Goal: Task Accomplishment & Management: Manage account settings

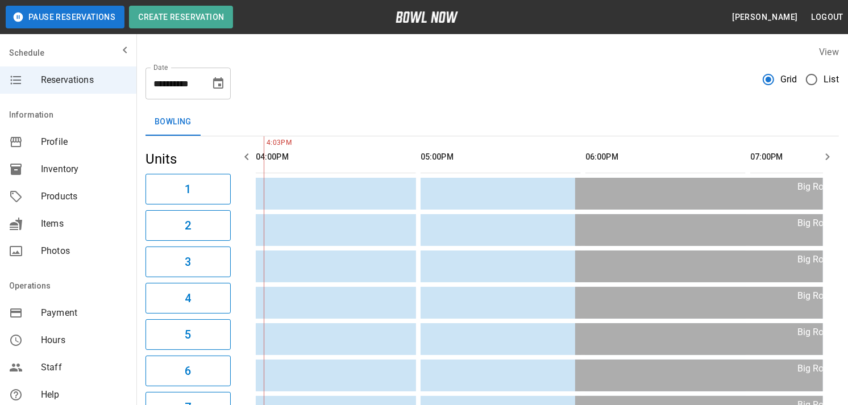
click at [57, 198] on span "Products" at bounding box center [84, 197] width 86 height 14
click at [66, 196] on span "Products" at bounding box center [84, 197] width 86 height 14
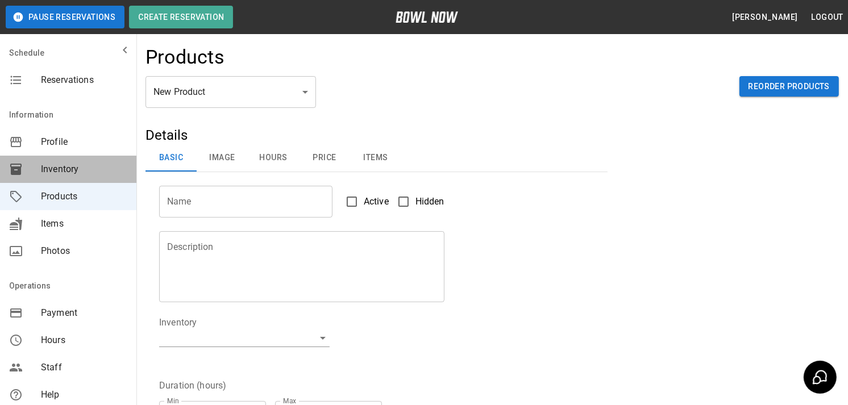
click at [69, 164] on span "Inventory" at bounding box center [84, 170] width 86 height 14
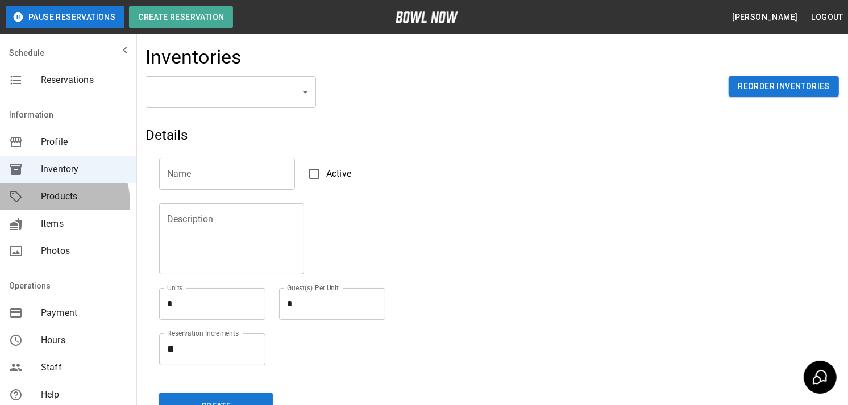
click at [55, 203] on span "Products" at bounding box center [84, 197] width 86 height 14
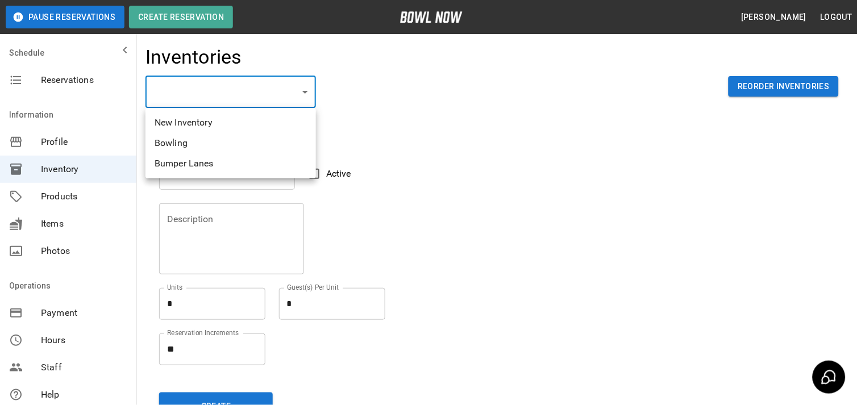
click at [304, 92] on body "Pause Reservations Create Reservation Kevin Nagasawa Logout Schedule Reservatio…" at bounding box center [428, 250] width 857 height 501
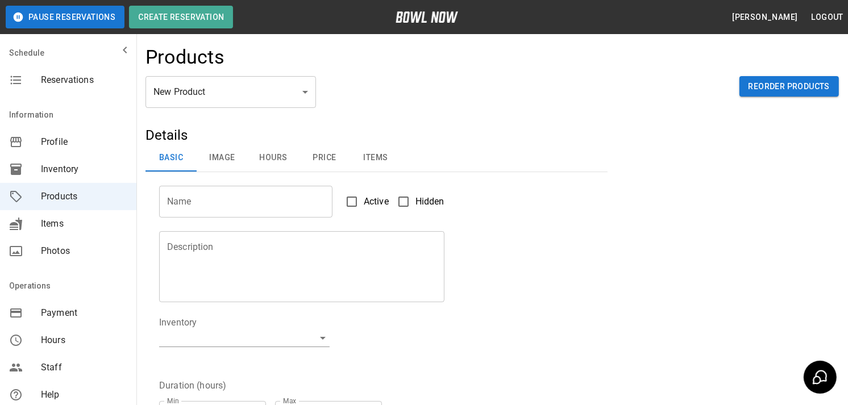
click at [504, 293] on div "Description Description" at bounding box center [370, 260] width 448 height 85
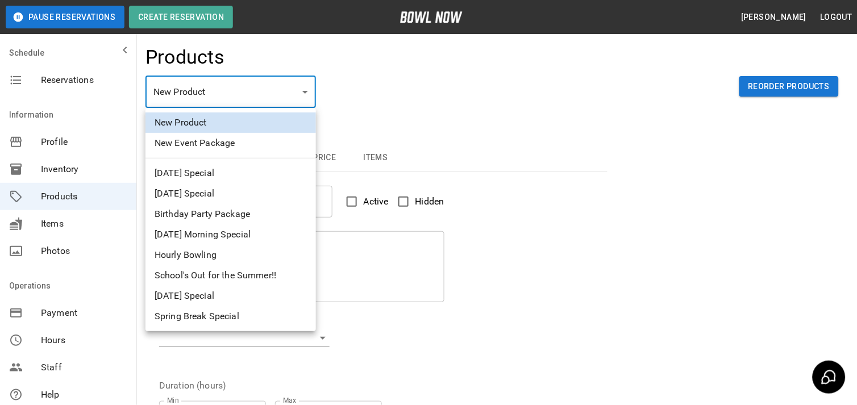
click at [305, 87] on body "Pause Reservations Create Reservation Kevin Nagasawa Logout Schedule Reservatio…" at bounding box center [428, 366] width 857 height 733
click at [305, 87] on div at bounding box center [428, 202] width 857 height 405
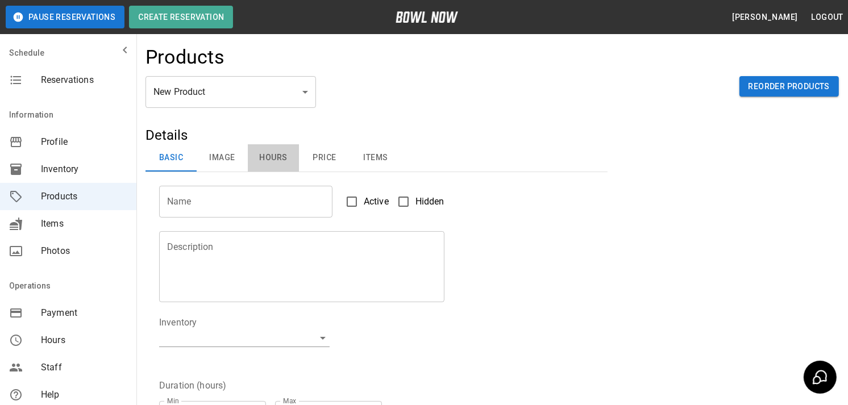
click at [275, 155] on button "Hours" at bounding box center [273, 157] width 51 height 27
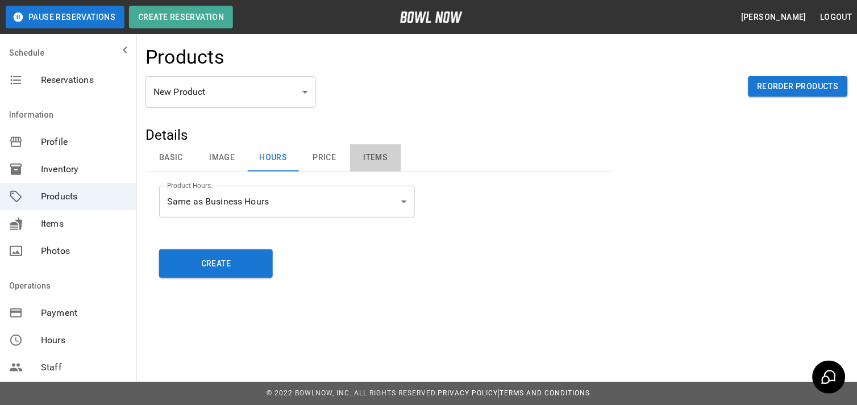
click at [376, 159] on button "Items" at bounding box center [375, 157] width 51 height 27
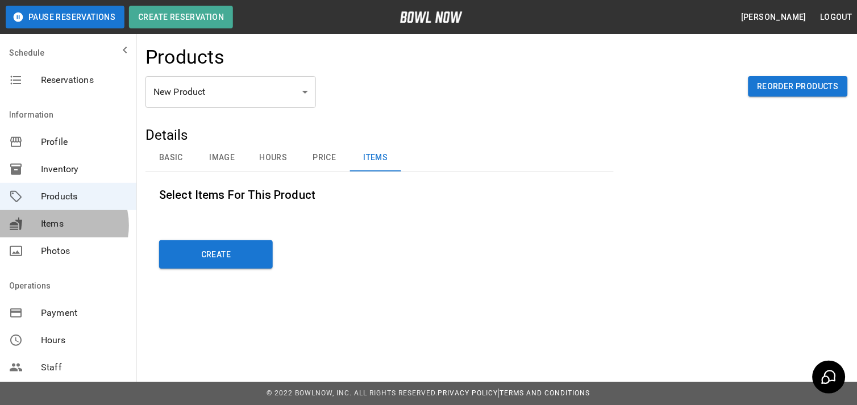
click at [56, 226] on span "Items" at bounding box center [84, 224] width 86 height 14
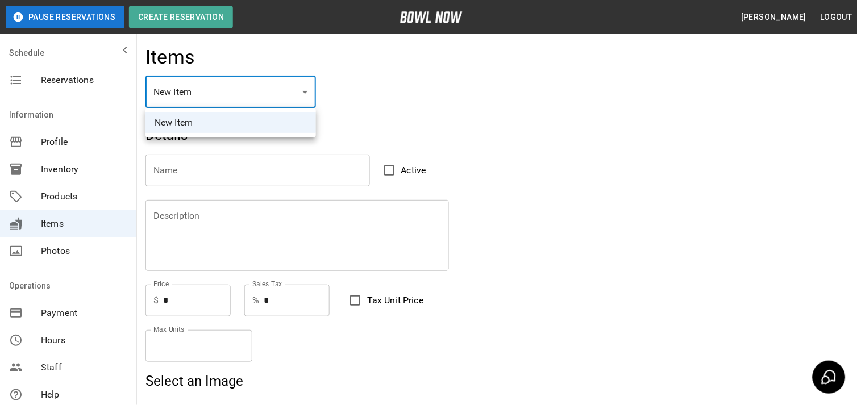
click at [302, 83] on div at bounding box center [428, 202] width 857 height 405
click at [56, 171] on div at bounding box center [428, 202] width 857 height 405
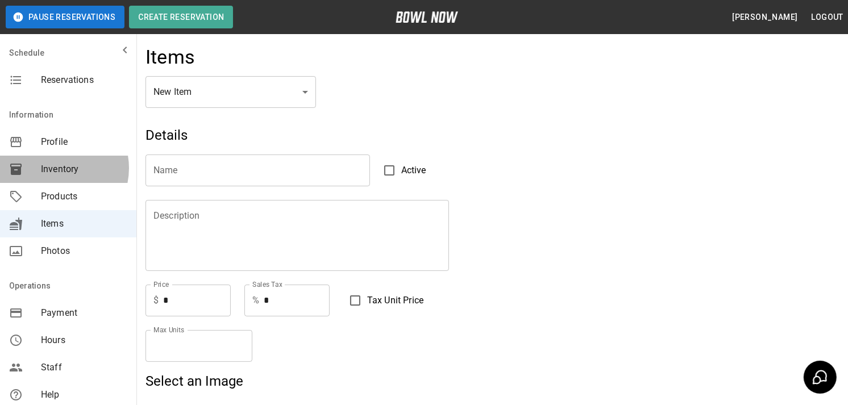
click at [55, 168] on span "Inventory" at bounding box center [84, 170] width 86 height 14
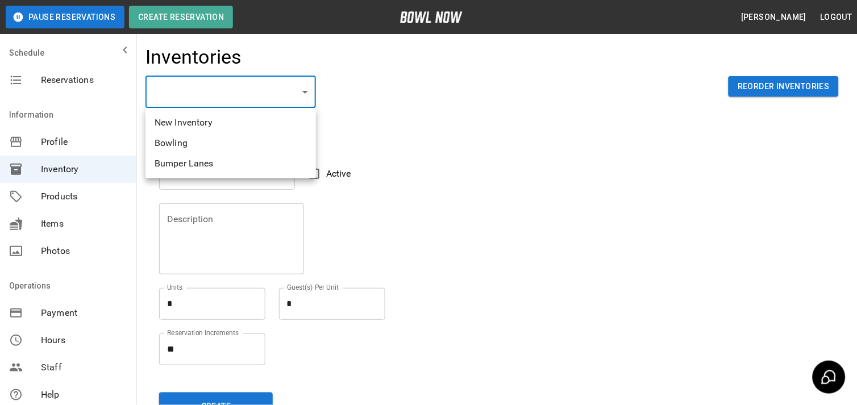
click at [311, 99] on body "Pause Reservations Create Reservation Kevin Nagasawa Logout Schedule Reservatio…" at bounding box center [428, 250] width 857 height 501
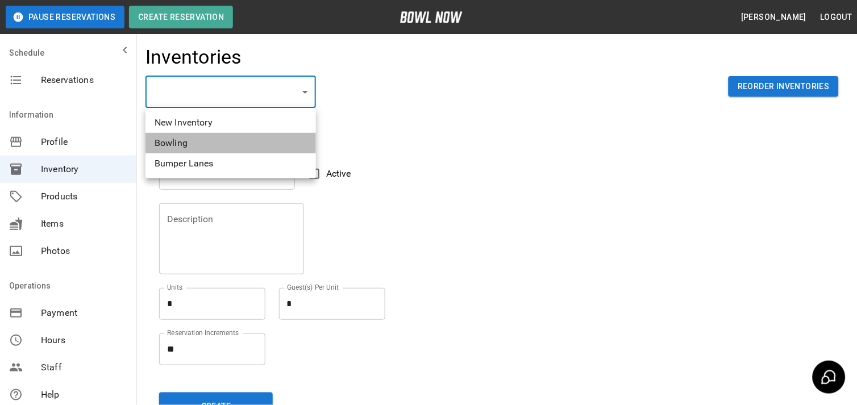
click at [195, 142] on li "Bowling" at bounding box center [231, 143] width 171 height 20
type input "**********"
type input "*******"
type textarea "**"
type textarea "*"
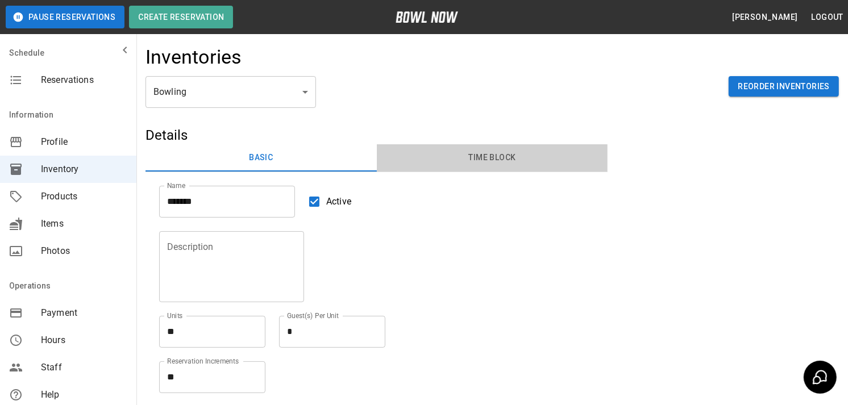
click at [490, 160] on button "Time Block" at bounding box center [492, 157] width 231 height 27
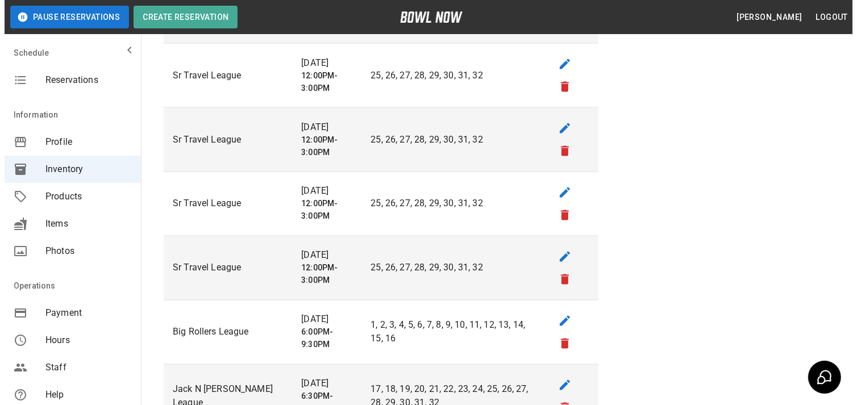
scroll to position [1768, 0]
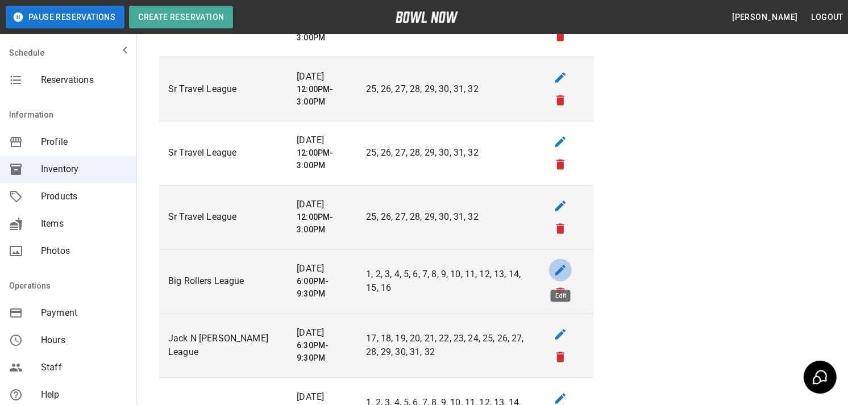
click at [563, 269] on icon "edit" at bounding box center [560, 270] width 10 height 10
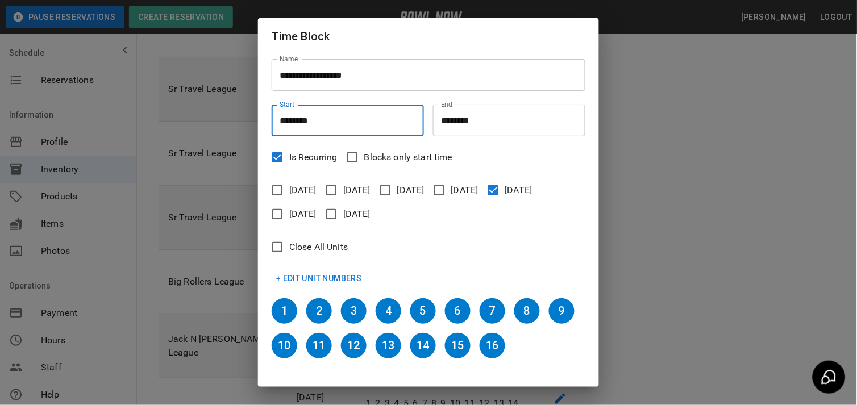
click at [286, 120] on input "********" at bounding box center [344, 121] width 144 height 32
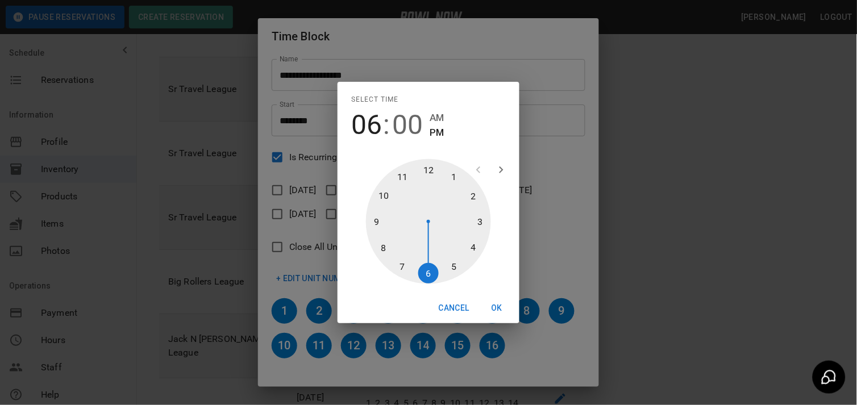
click at [454, 262] on div at bounding box center [428, 221] width 125 height 125
type input "********"
click at [428, 166] on div at bounding box center [428, 221] width 125 height 125
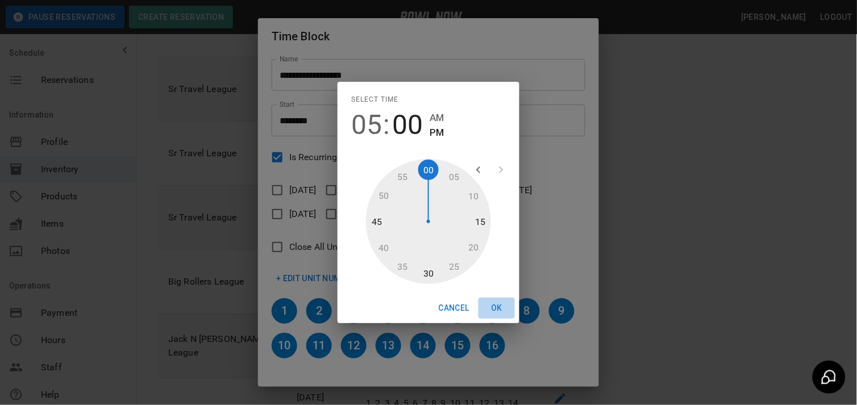
click at [493, 310] on button "OK" at bounding box center [497, 308] width 36 height 21
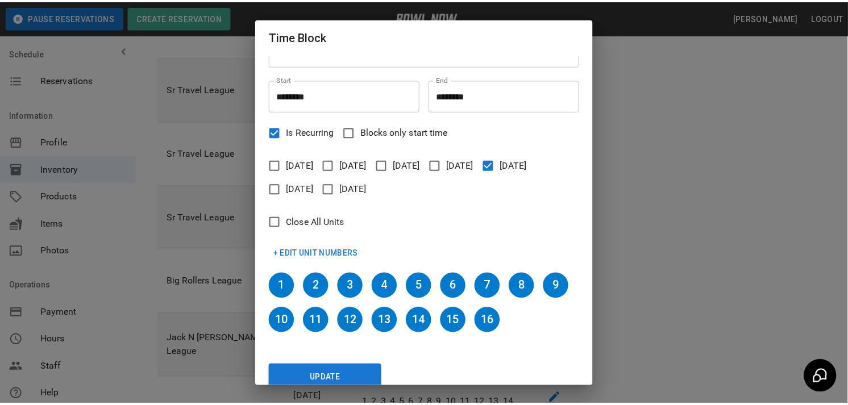
scroll to position [42, 0]
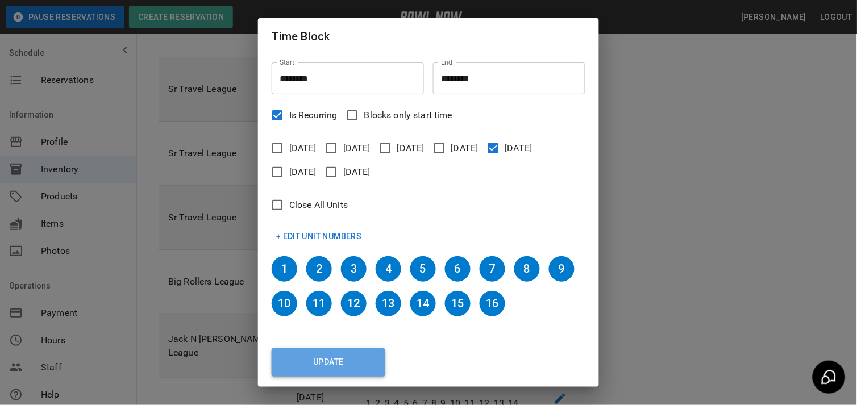
click at [353, 362] on button "Update" at bounding box center [329, 362] width 114 height 28
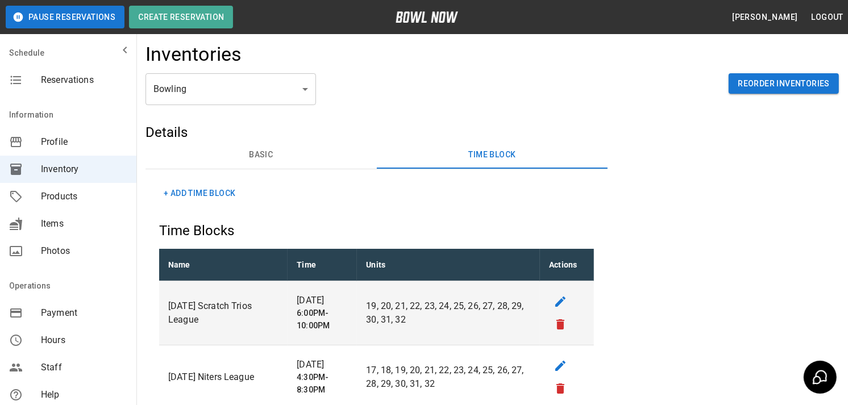
scroll to position [0, 0]
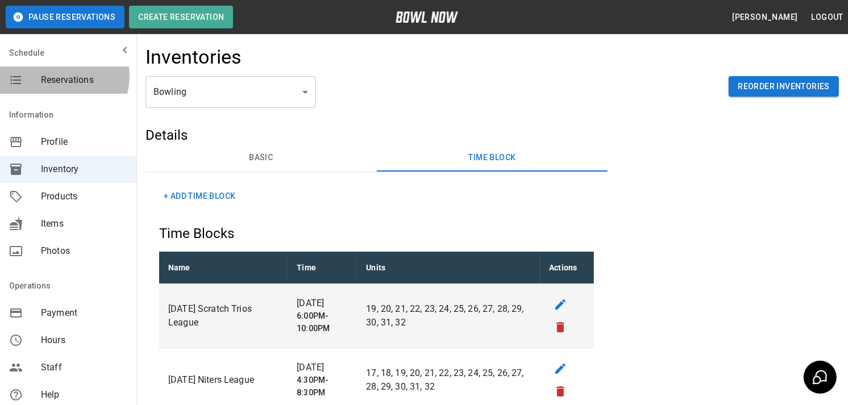
click at [61, 76] on span "Reservations" at bounding box center [84, 80] width 86 height 14
